Goal: Navigation & Orientation: Find specific page/section

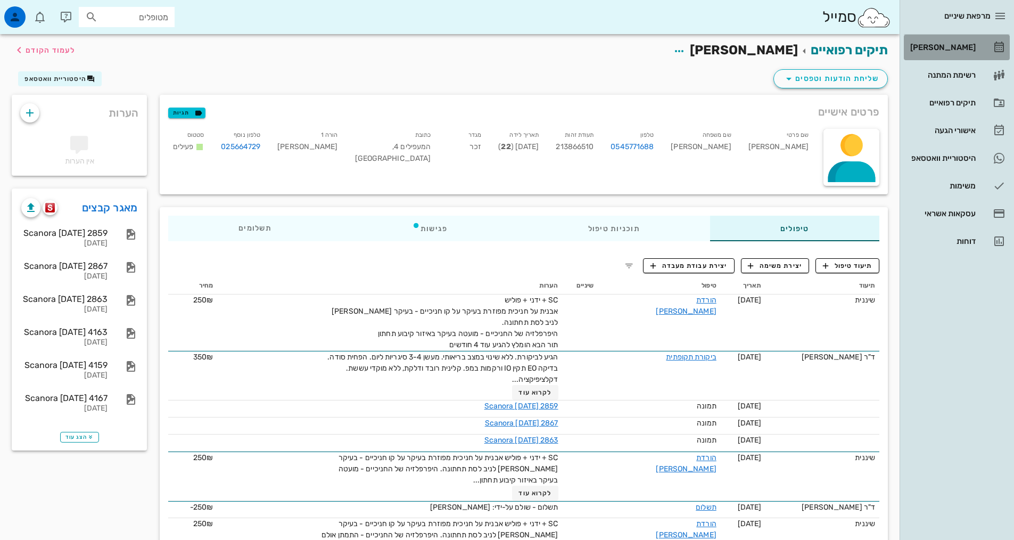
click at [954, 46] on div "[PERSON_NAME]" at bounding box center [942, 47] width 68 height 9
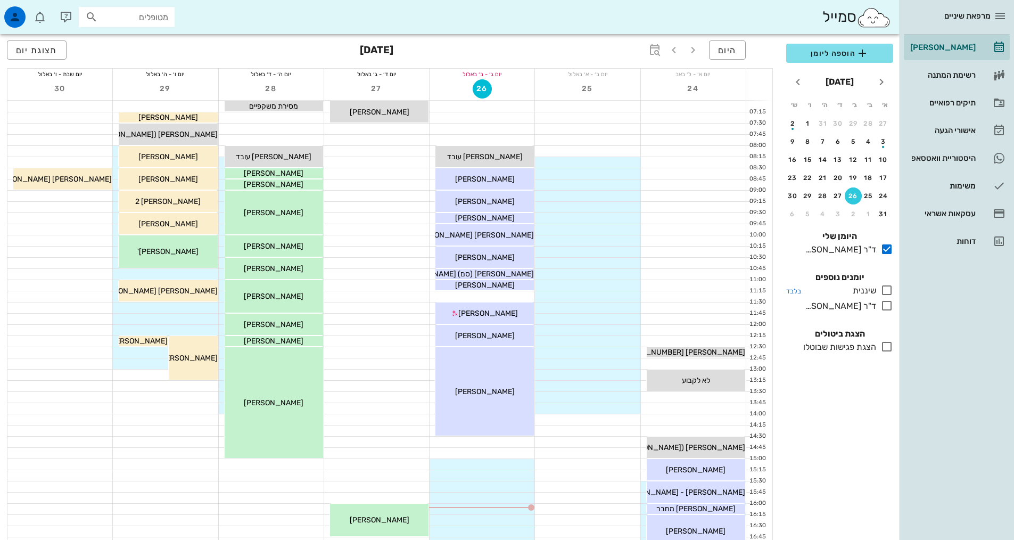
click at [889, 293] on icon at bounding box center [886, 290] width 13 height 13
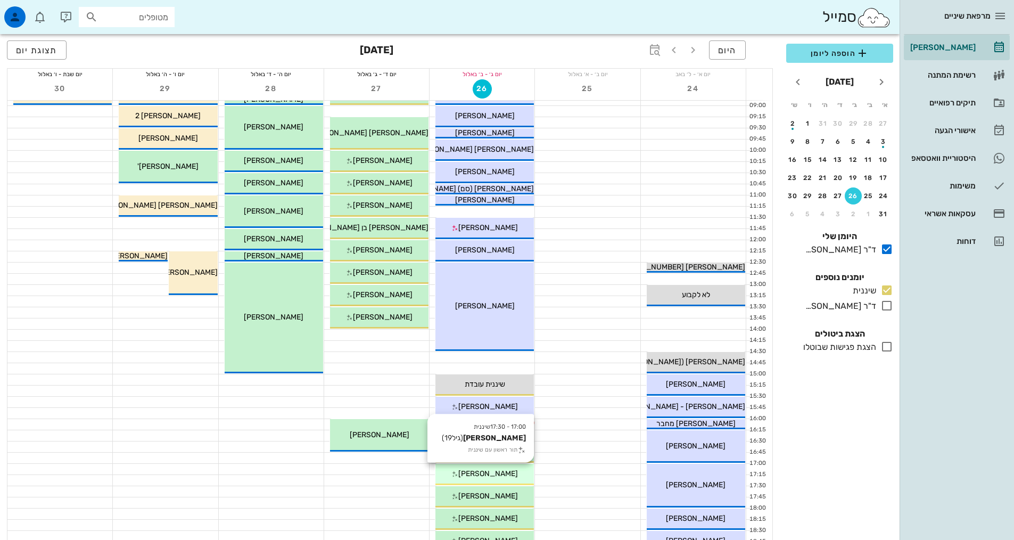
scroll to position [160, 0]
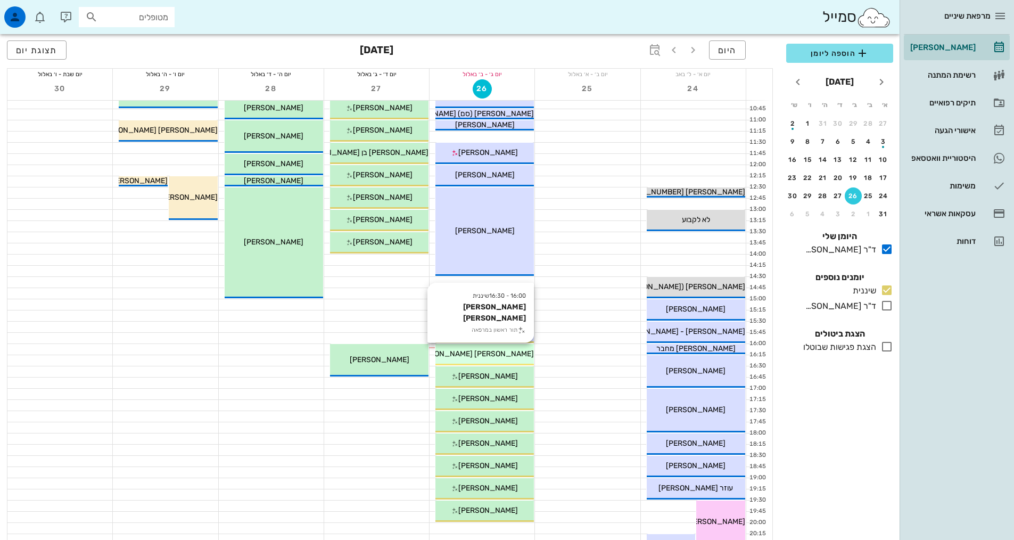
click at [476, 361] on div "16:00 - 16:30 שיננית [PERSON_NAME] [PERSON_NAME] תור ראשון במרפאה [PERSON_NAME]…" at bounding box center [484, 354] width 98 height 21
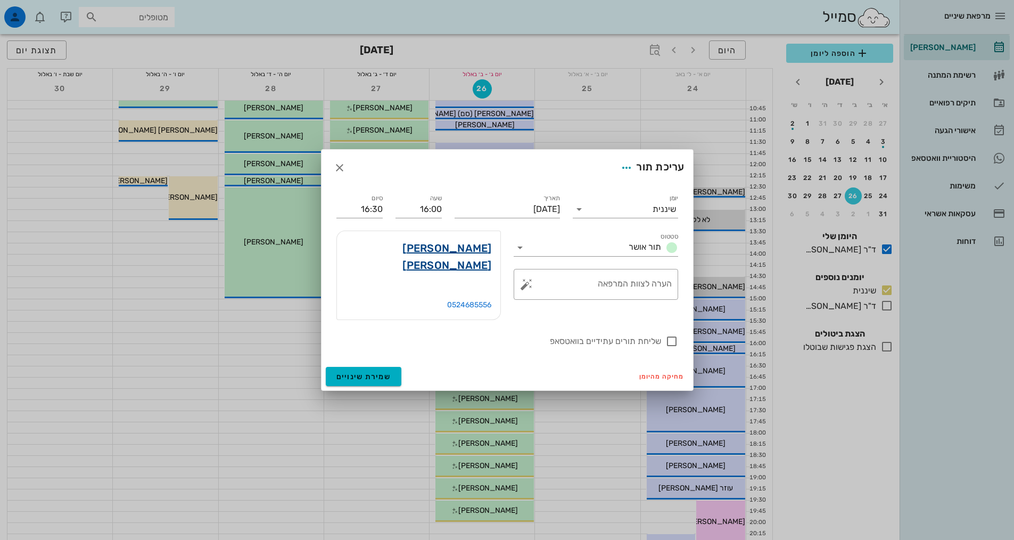
click at [474, 261] on link "[PERSON_NAME] [PERSON_NAME]" at bounding box center [418, 256] width 146 height 34
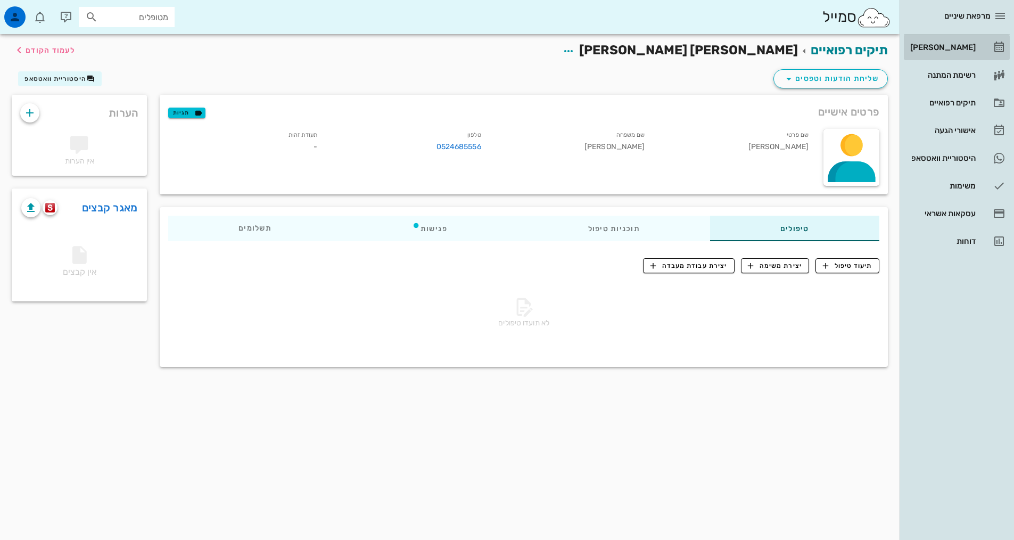
click at [967, 38] on link "[PERSON_NAME]" at bounding box center [957, 48] width 106 height 26
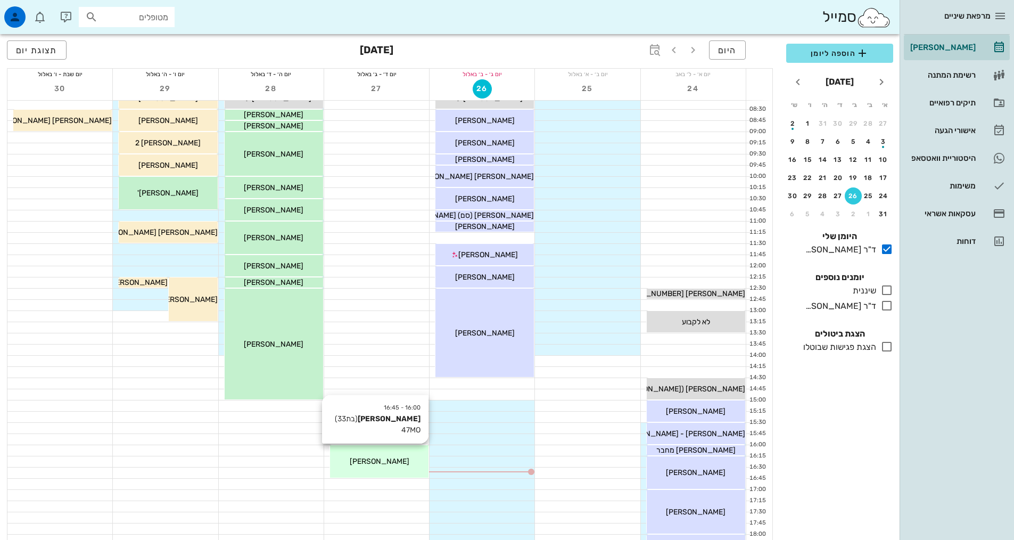
scroll to position [160, 0]
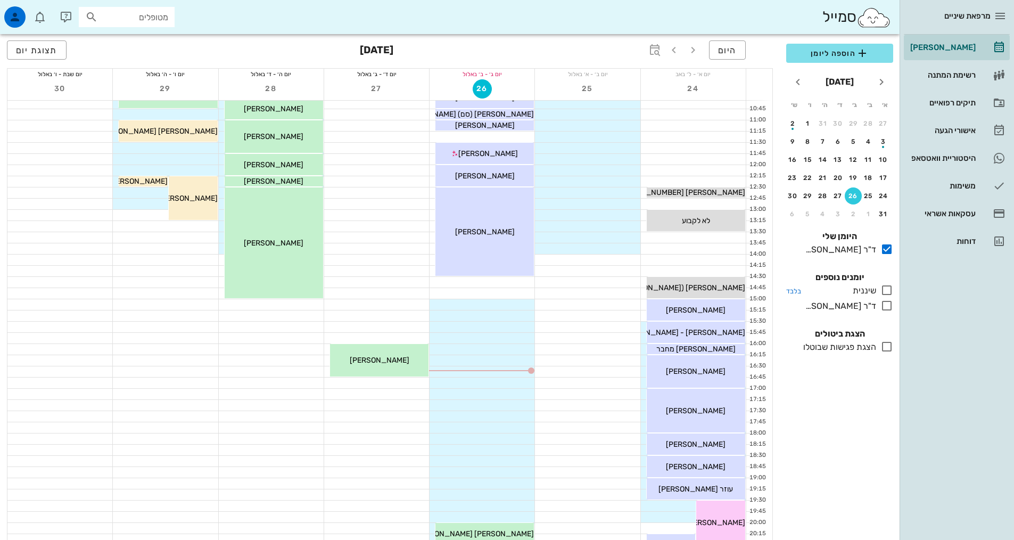
click at [882, 289] on icon at bounding box center [886, 290] width 13 height 13
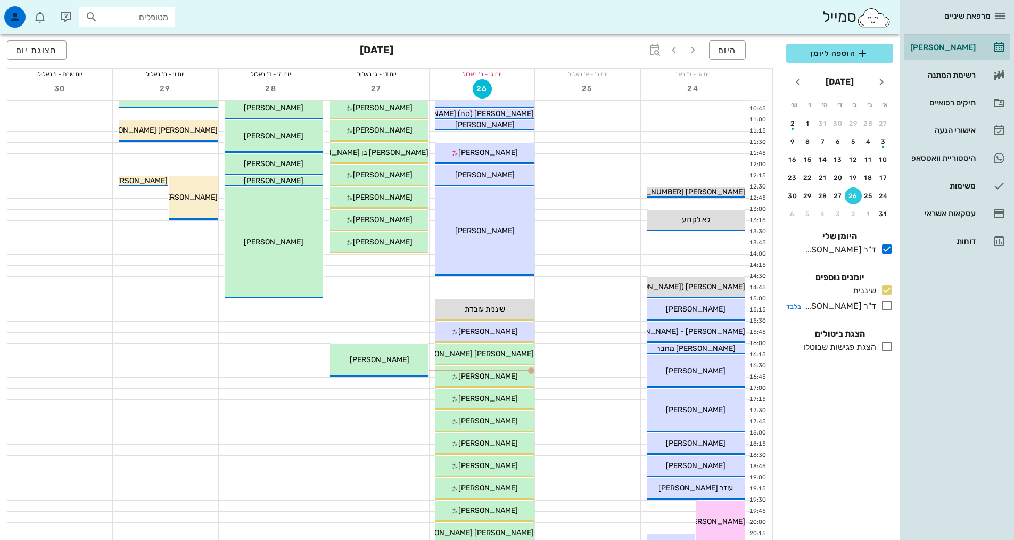
click at [888, 303] on icon at bounding box center [886, 305] width 13 height 13
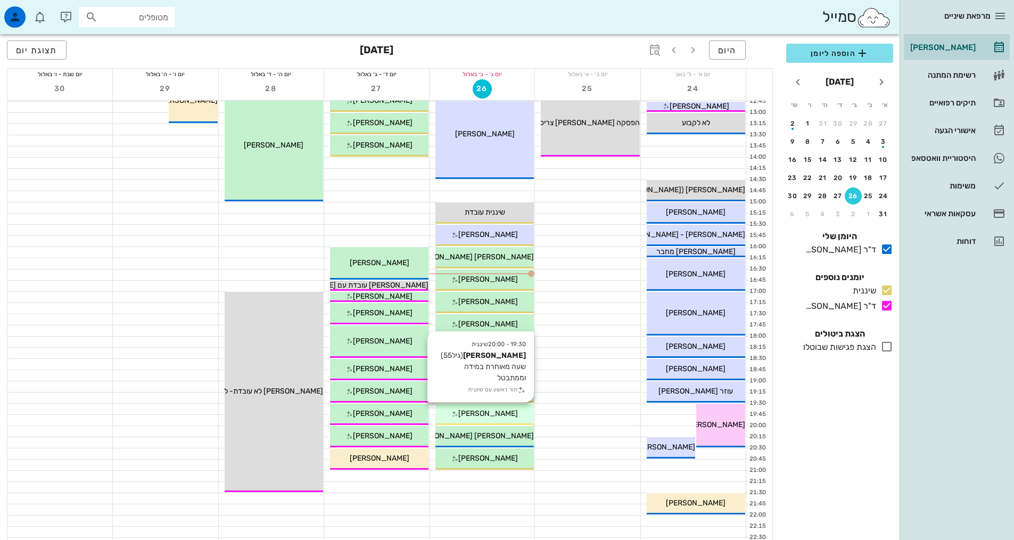
scroll to position [319, 0]
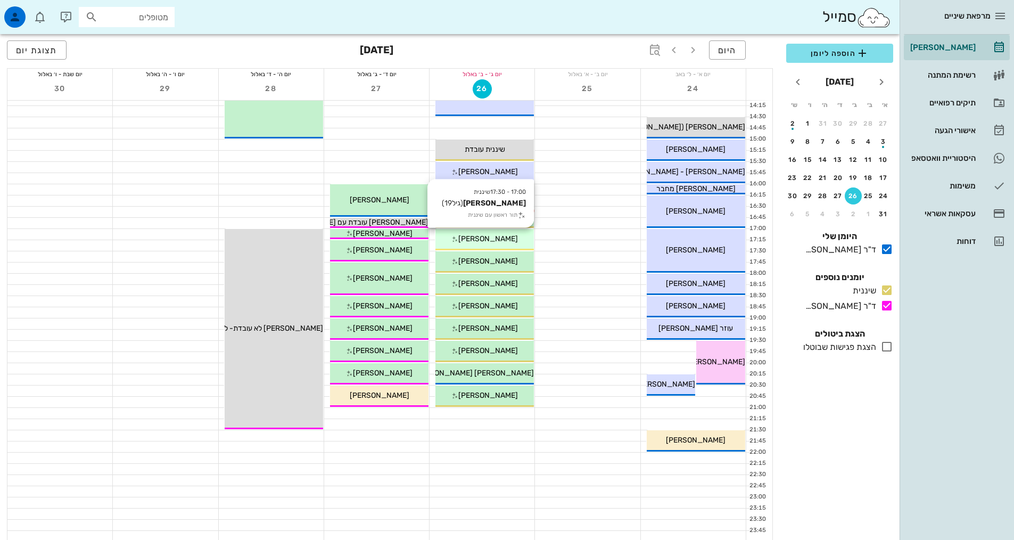
click at [501, 241] on span "[PERSON_NAME]" at bounding box center [488, 238] width 60 height 9
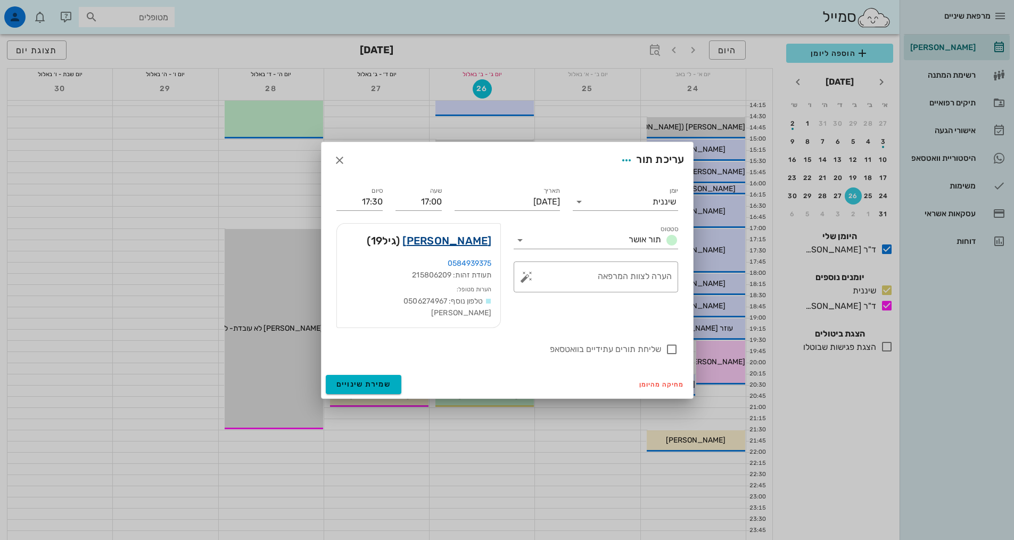
click at [475, 249] on link "[PERSON_NAME]" at bounding box center [446, 240] width 89 height 17
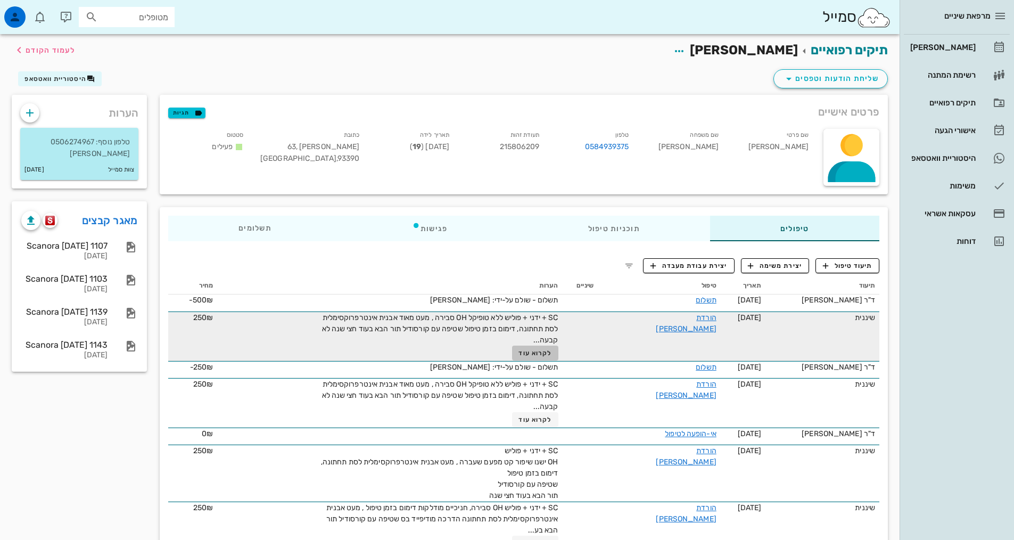
click at [551, 356] on span "לקרוא עוד" at bounding box center [534, 352] width 33 height 7
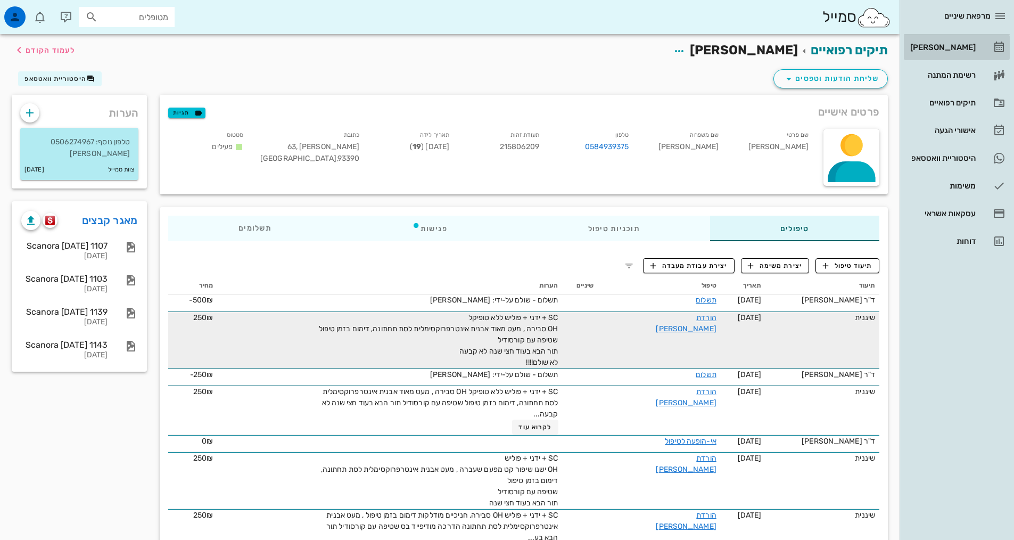
click at [969, 48] on div "[PERSON_NAME]" at bounding box center [942, 47] width 68 height 9
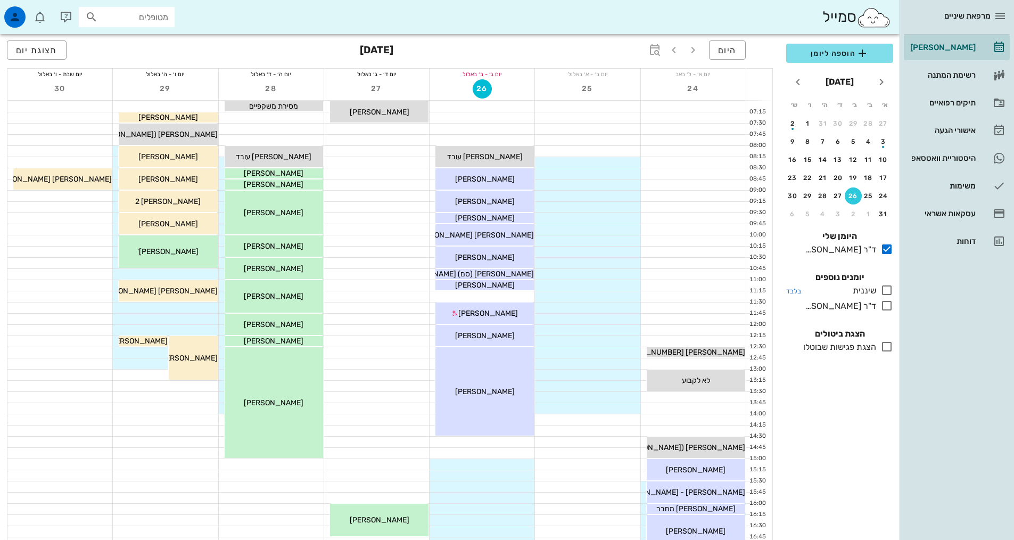
click at [889, 286] on icon at bounding box center [886, 290] width 13 height 13
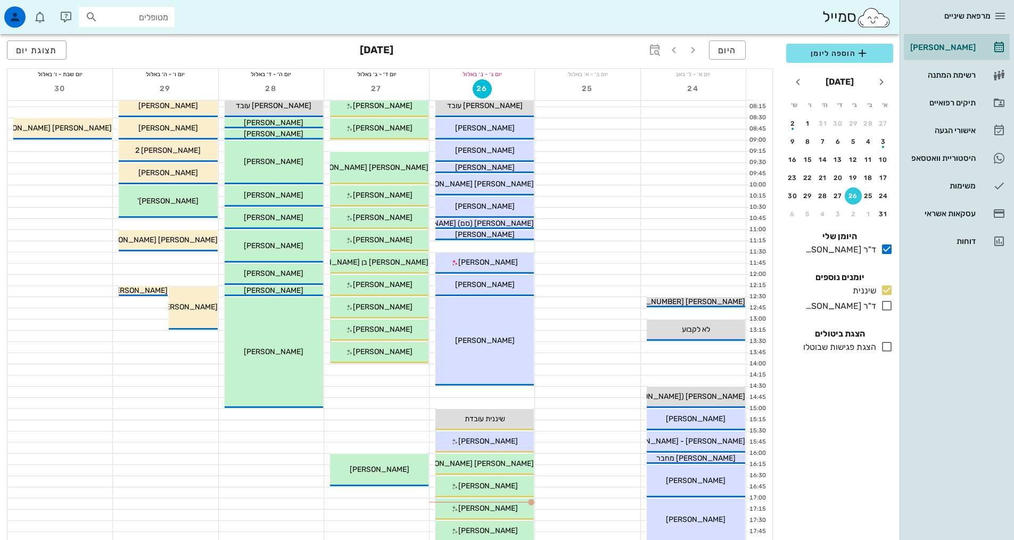
scroll to position [266, 0]
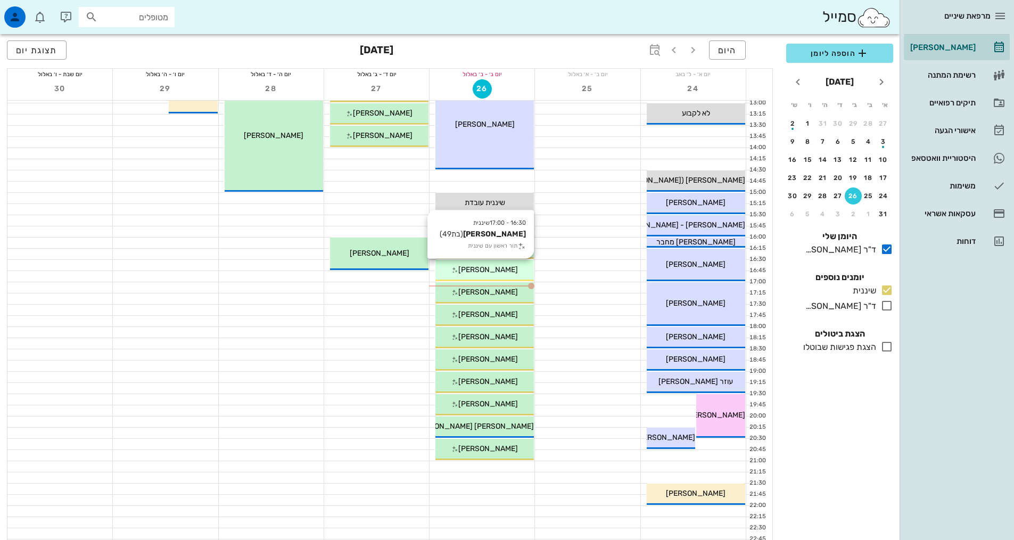
click at [465, 275] on div "16:30 - 17:00 שיננית [PERSON_NAME] (בת 49 ) תור ראשון עם שיננית [PERSON_NAME]" at bounding box center [484, 270] width 98 height 21
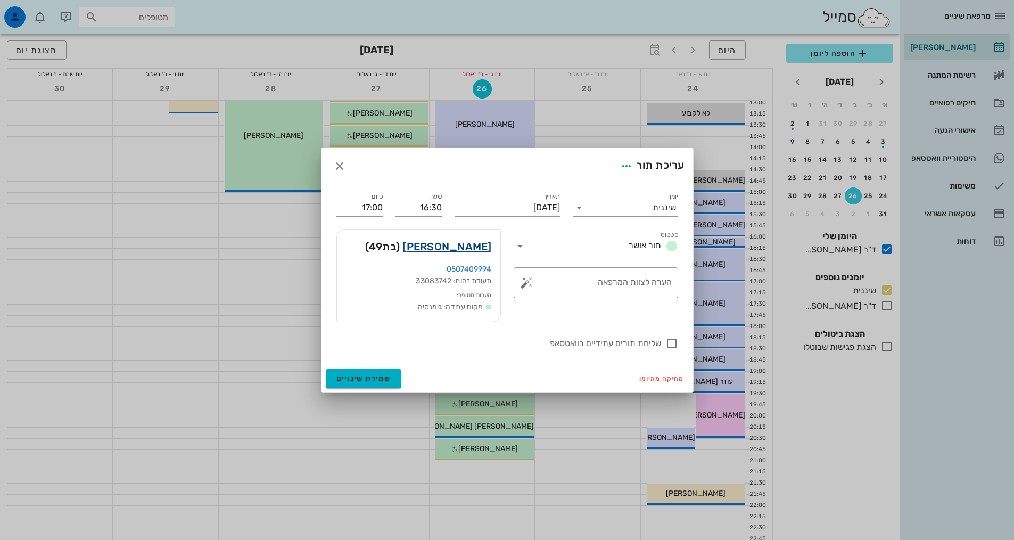
click at [470, 250] on link "[PERSON_NAME]" at bounding box center [446, 246] width 89 height 17
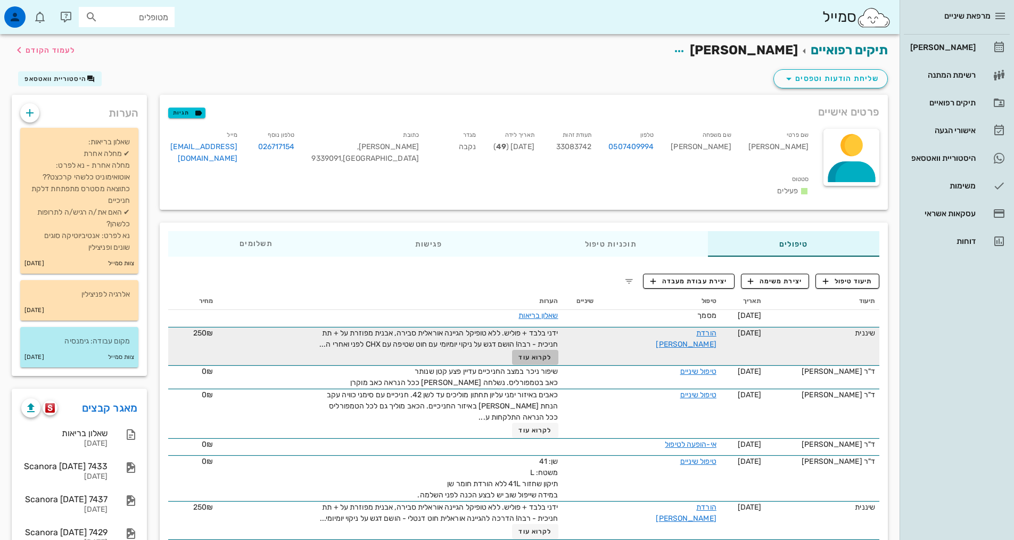
click at [544, 358] on button "לקרוא עוד" at bounding box center [535, 357] width 46 height 15
